Goal: Find specific page/section: Find specific page/section

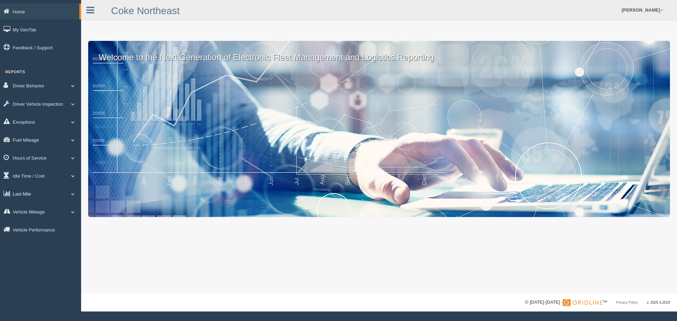
click at [72, 192] on span at bounding box center [72, 194] width 9 height 4
click at [41, 212] on link "Planned Vs Actual" at bounding box center [46, 210] width 67 height 13
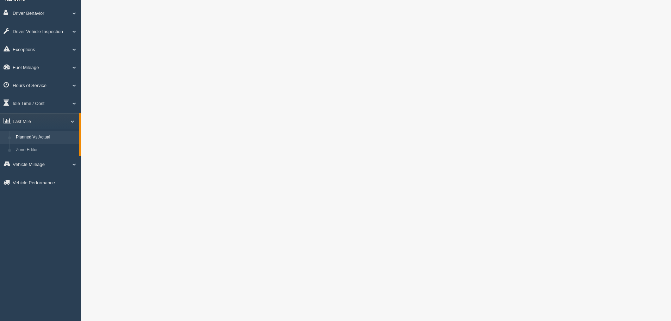
scroll to position [141, 0]
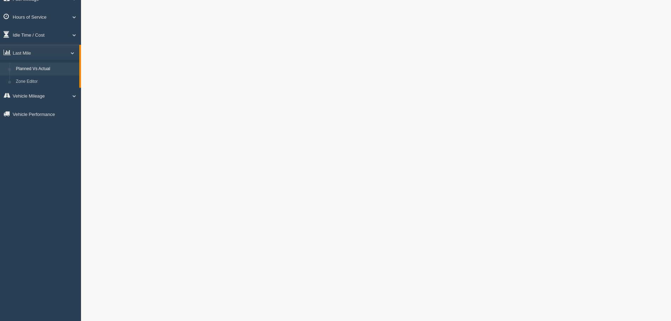
drag, startPoint x: 671, startPoint y: 143, endPoint x: 667, endPoint y: 73, distance: 70.6
click at [667, 73] on div at bounding box center [376, 154] width 590 height 590
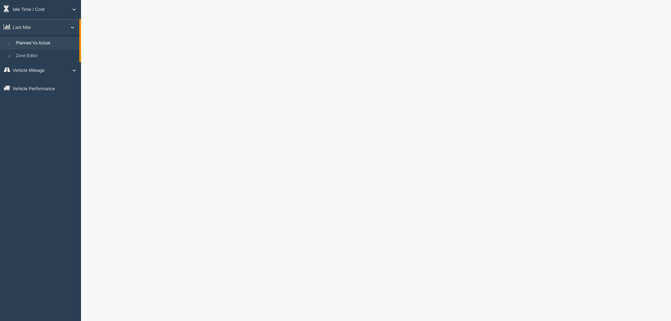
scroll to position [96, 0]
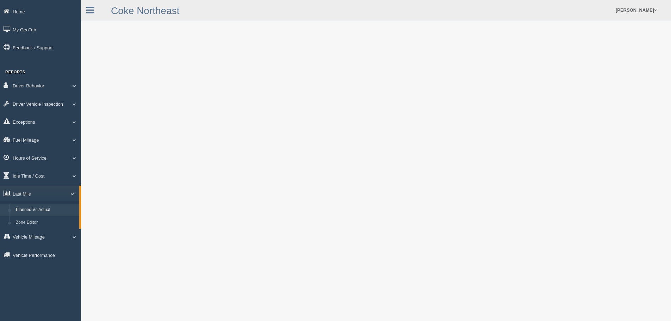
click at [74, 237] on span at bounding box center [71, 237] width 9 height 4
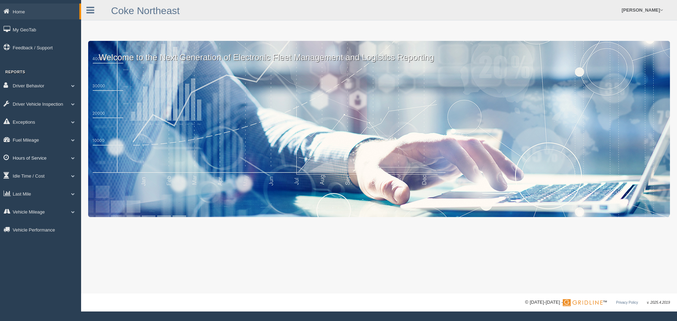
click at [73, 157] on span at bounding box center [72, 158] width 9 height 4
click at [72, 218] on span at bounding box center [72, 219] width 9 height 4
click at [31, 205] on link "Planned Vs Actual" at bounding box center [46, 210] width 67 height 13
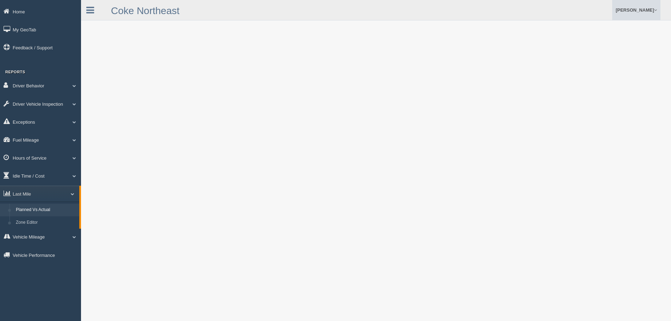
click at [654, 10] on link "[PERSON_NAME]" at bounding box center [636, 10] width 48 height 20
click at [561, 5] on ul "Marc Ascioti Feedback/Support Log Off" at bounding box center [515, 10] width 289 height 20
click at [665, 91] on div at bounding box center [376, 295] width 590 height 590
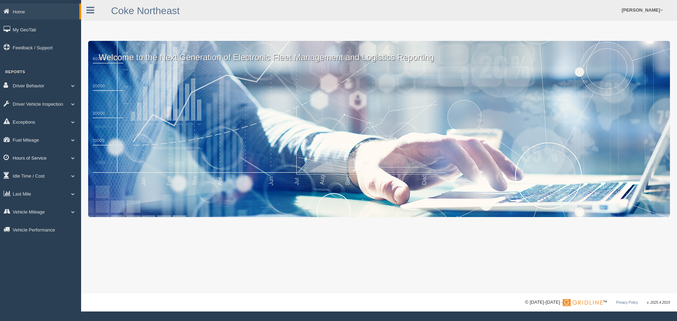
click at [72, 159] on span at bounding box center [72, 158] width 9 height 4
click at [70, 217] on link "Last Mile" at bounding box center [40, 219] width 81 height 16
click at [44, 212] on link "Planned Vs Actual" at bounding box center [46, 210] width 67 height 13
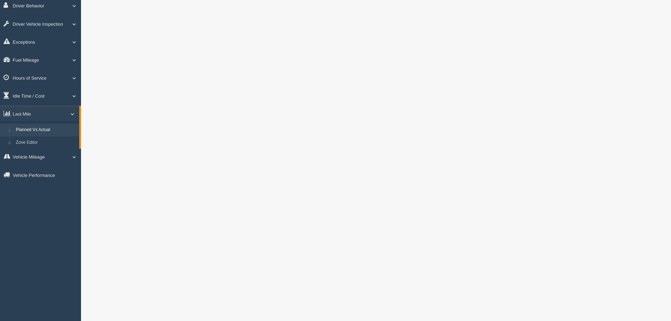
scroll to position [70, 0]
